Goal: Communication & Community: Answer question/provide support

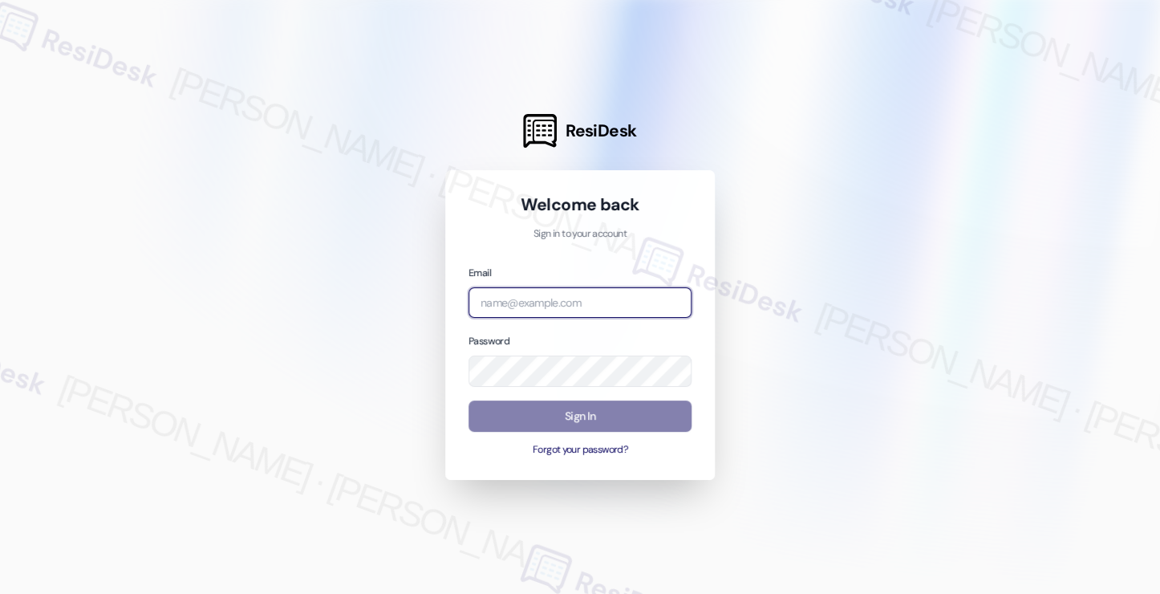
click at [573, 304] on input "email" at bounding box center [580, 302] width 223 height 31
type input "automated-surveys-kcb_mmi-[PERSON_NAME].[PERSON_NAME]@kcb_[DOMAIN_NAME]"
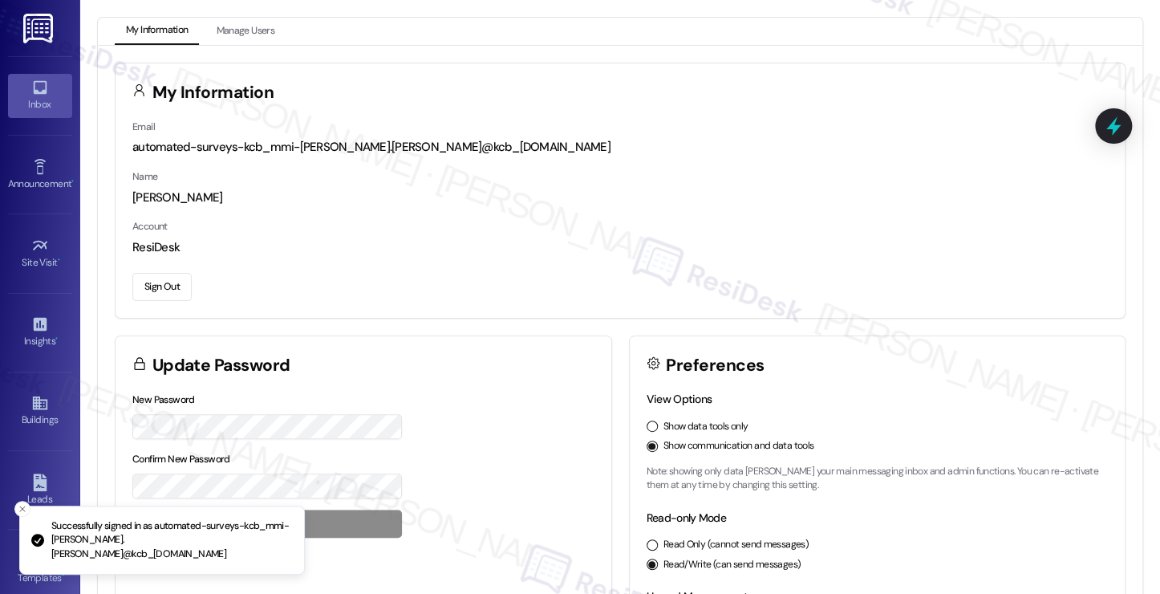
click at [41, 100] on div "Inbox" at bounding box center [40, 104] width 80 height 16
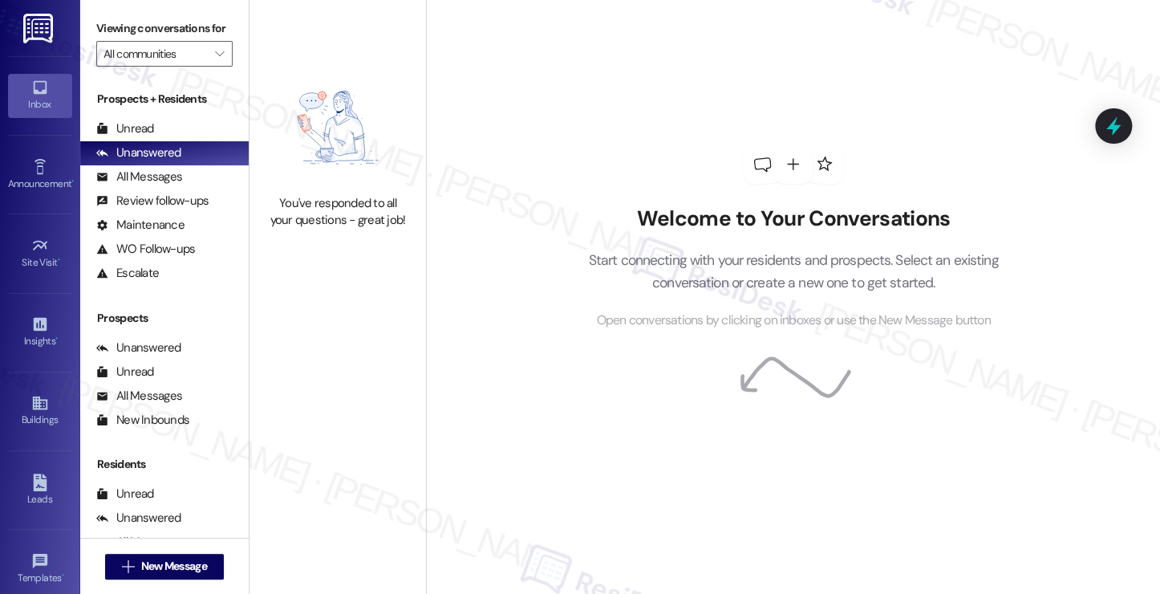
click at [132, 36] on label "Viewing conversations for" at bounding box center [164, 28] width 136 height 25
